Goal: Task Accomplishment & Management: Manage account settings

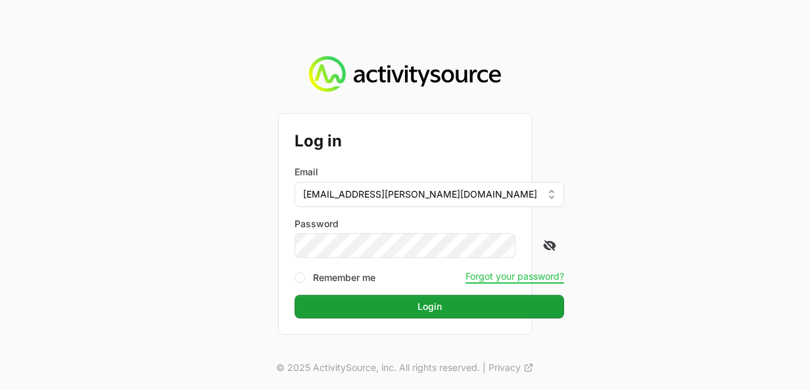
click at [543, 241] on icon at bounding box center [549, 245] width 13 height 13
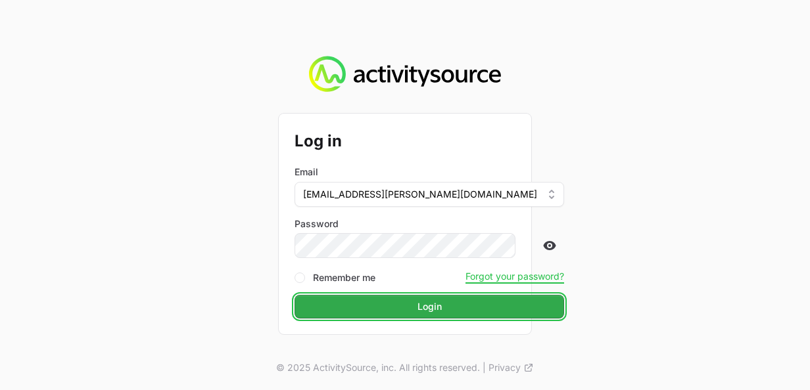
click at [456, 308] on button "Login" at bounding box center [428, 307] width 269 height 24
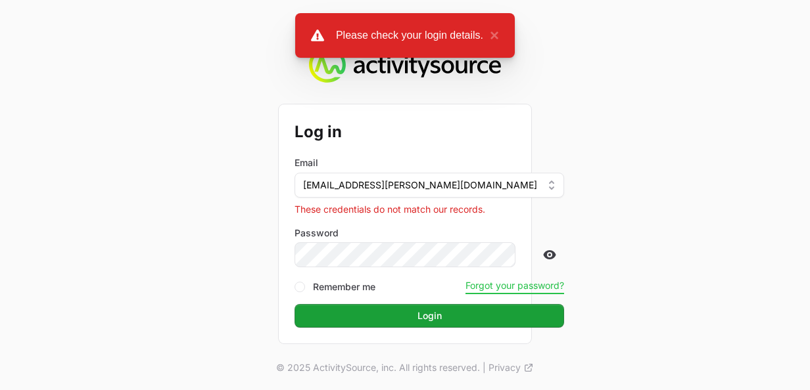
click at [465, 286] on button "Forgot your password?" at bounding box center [514, 286] width 99 height 12
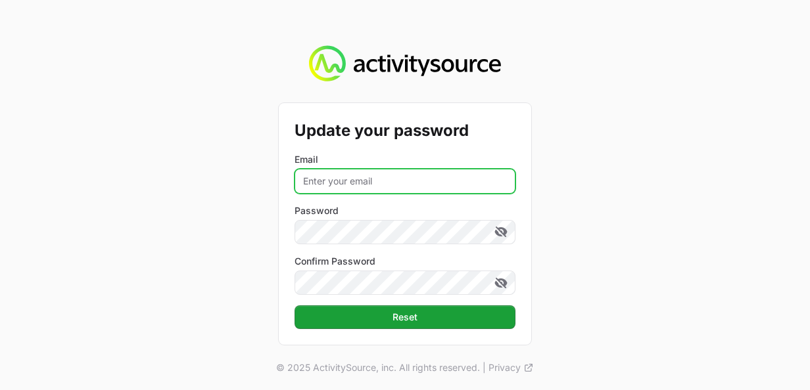
click at [351, 186] on input "Email" at bounding box center [404, 181] width 221 height 25
type input "[EMAIL_ADDRESS][PERSON_NAME][DOMAIN_NAME]"
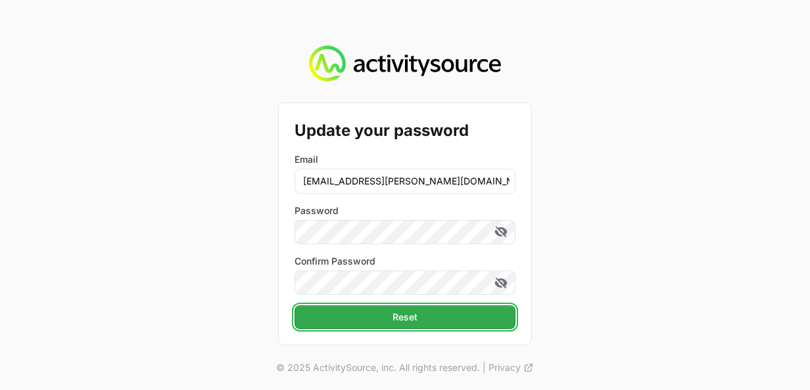
click at [425, 320] on button "Reset" at bounding box center [404, 318] width 221 height 24
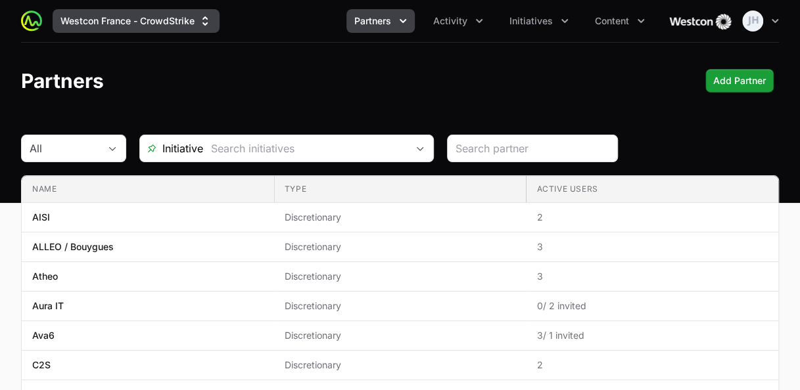
click at [212, 24] on icon "Supplier switch menu" at bounding box center [205, 20] width 13 height 13
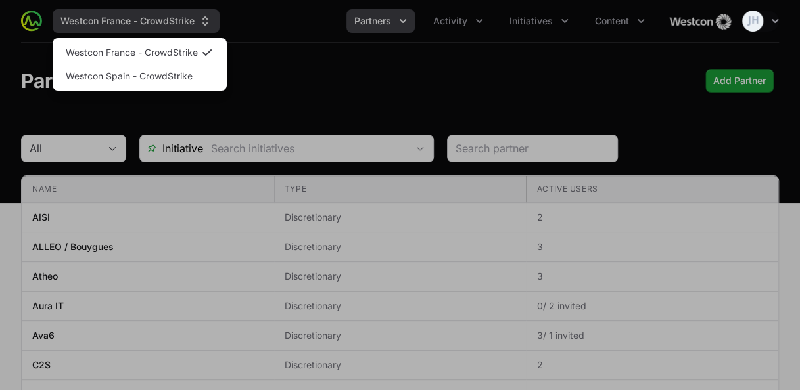
click at [212, 24] on div "Supplier switch menu" at bounding box center [400, 195] width 800 height 390
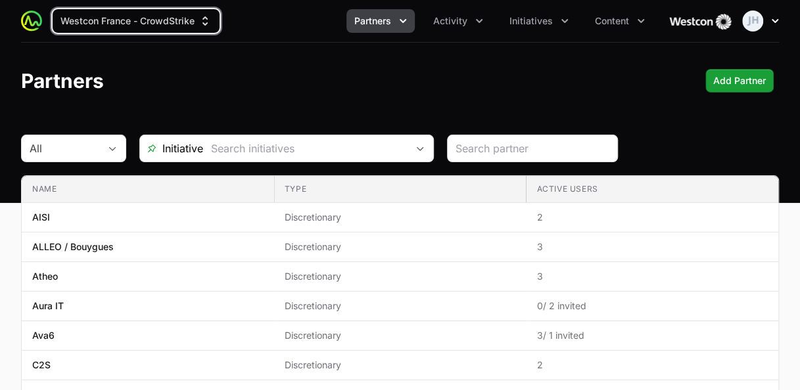
click at [776, 18] on icon "button" at bounding box center [774, 20] width 13 height 13
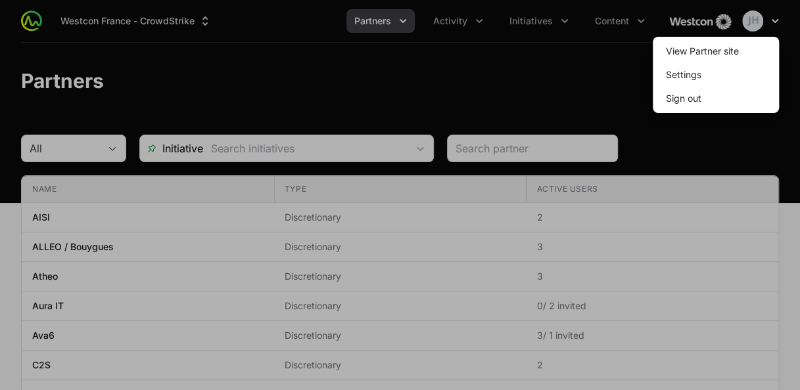
click at [776, 18] on div at bounding box center [400, 195] width 800 height 390
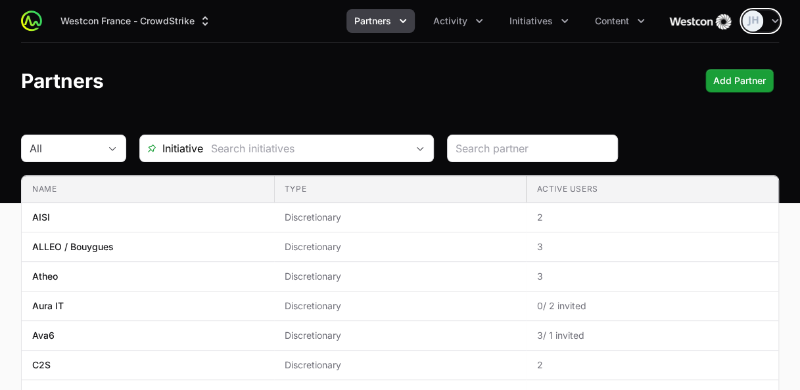
click at [408, 25] on icon "Partners menu" at bounding box center [402, 20] width 13 height 13
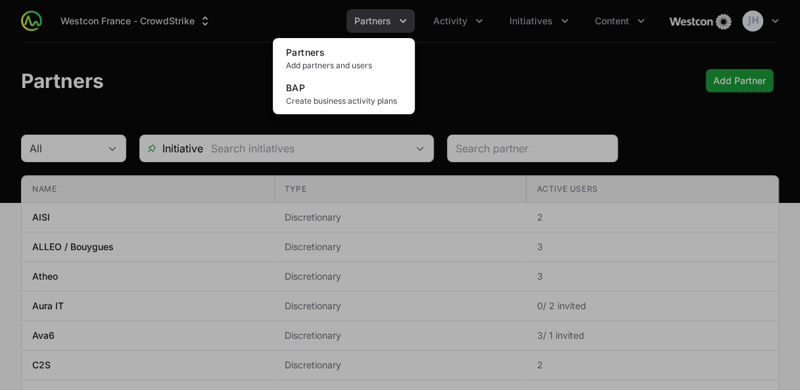
click at [408, 25] on div "Partners menu" at bounding box center [400, 195] width 800 height 390
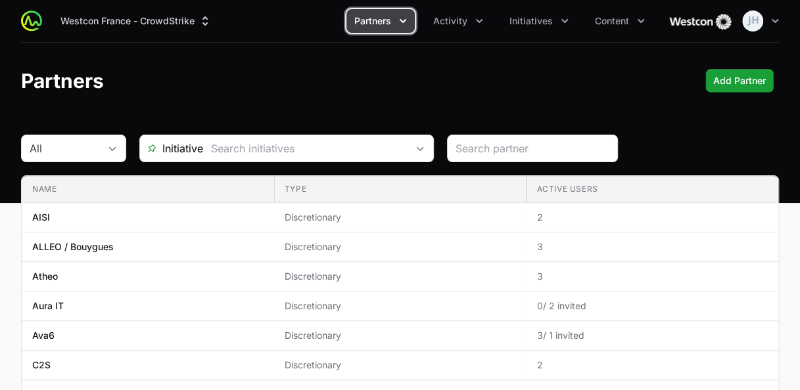
click at [408, 26] on icon "Partners menu" at bounding box center [402, 20] width 13 height 13
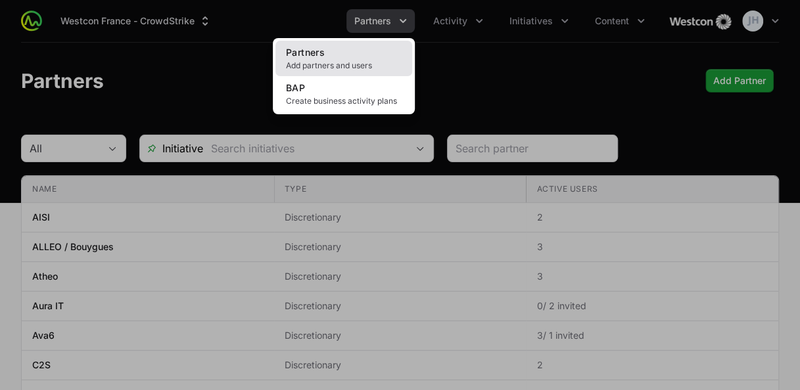
click at [371, 62] on span "Add partners and users" at bounding box center [344, 65] width 116 height 11
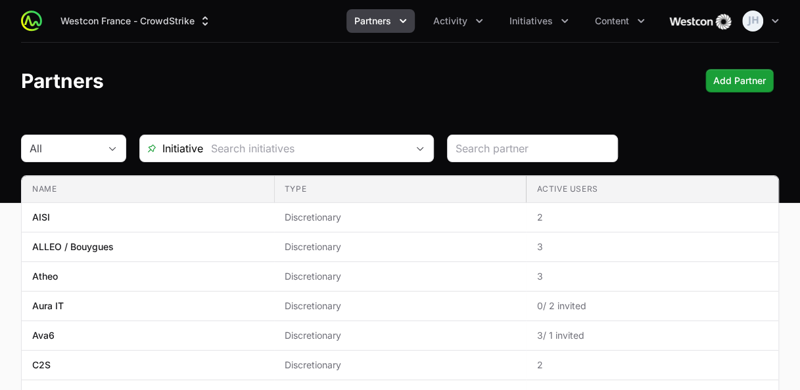
drag, startPoint x: 799, startPoint y: 53, endPoint x: 818, endPoint y: 112, distance: 62.2
click at [800, 112] on html "Westcon France - CrowdStrike Partners Activity Initiatives Content Open user me…" at bounding box center [400, 397] width 800 height 794
click at [405, 17] on icon "Partners menu" at bounding box center [402, 20] width 13 height 13
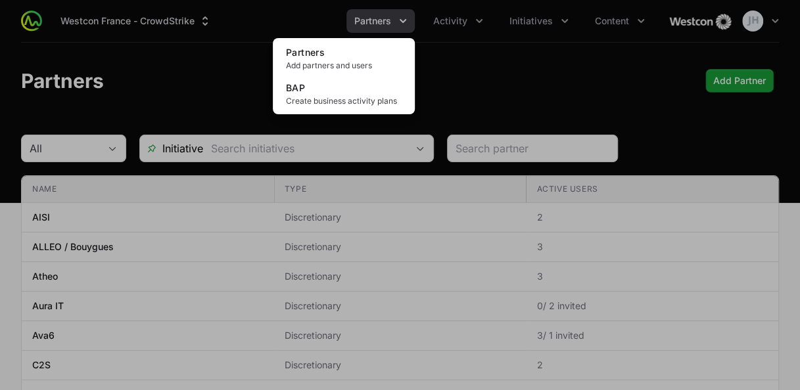
click at [405, 17] on div "Partners menu" at bounding box center [400, 195] width 800 height 390
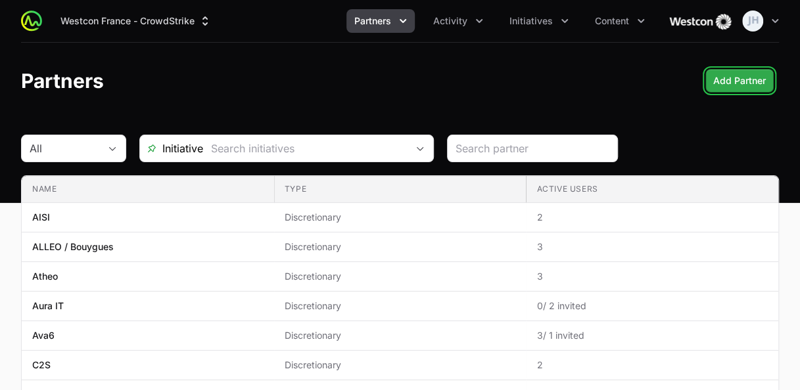
click at [733, 76] on span "Add Partner" at bounding box center [739, 81] width 53 height 16
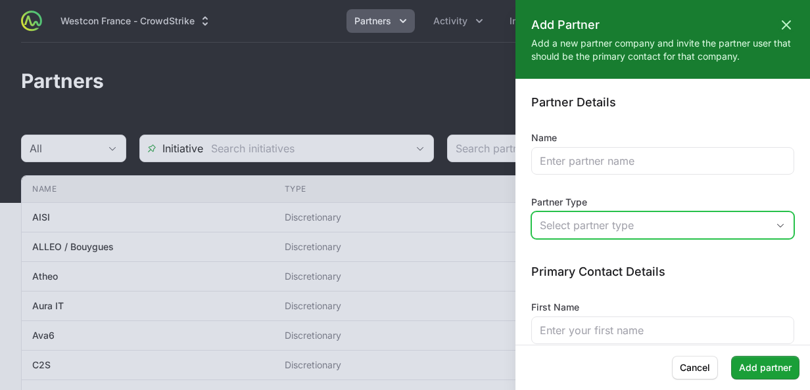
click at [775, 223] on icon "button" at bounding box center [780, 225] width 11 height 5
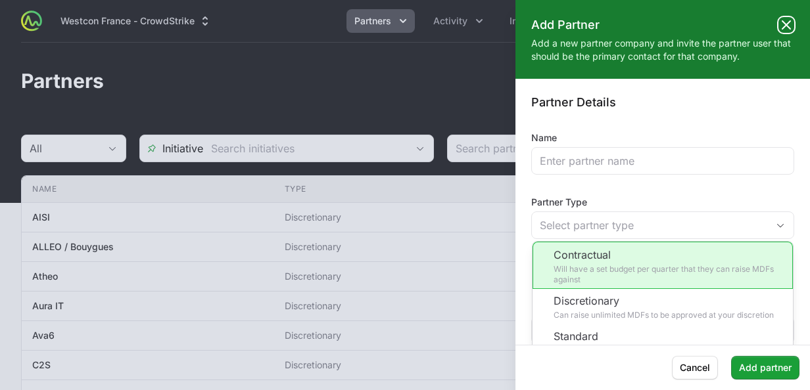
click at [778, 23] on icon at bounding box center [786, 25] width 16 height 16
